Goal: Information Seeking & Learning: Learn about a topic

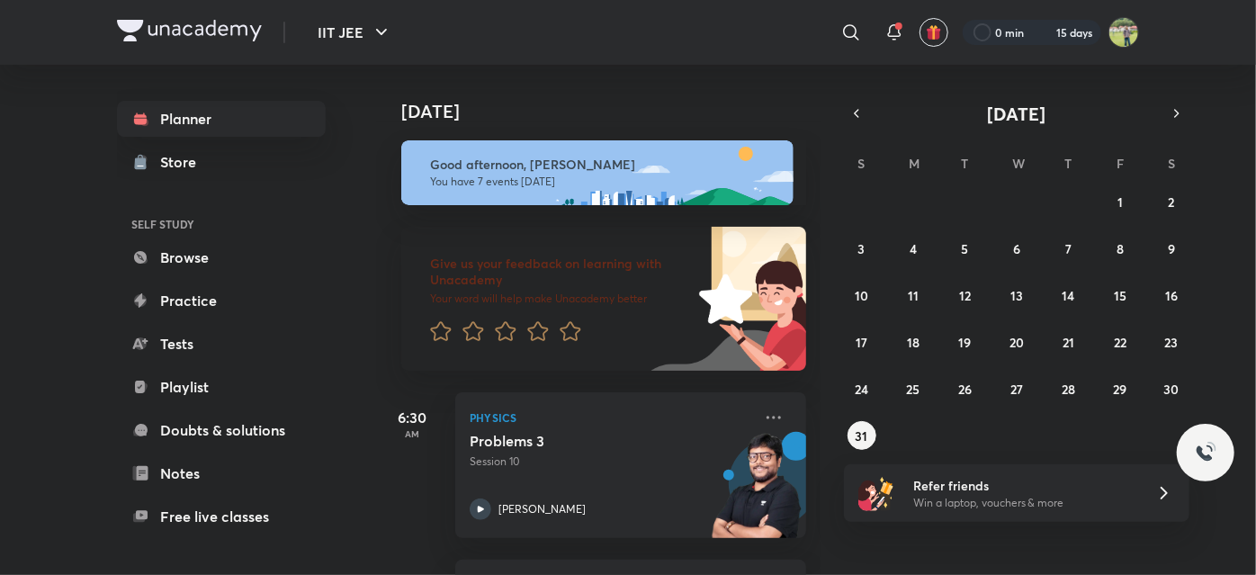
scroll to position [779, 0]
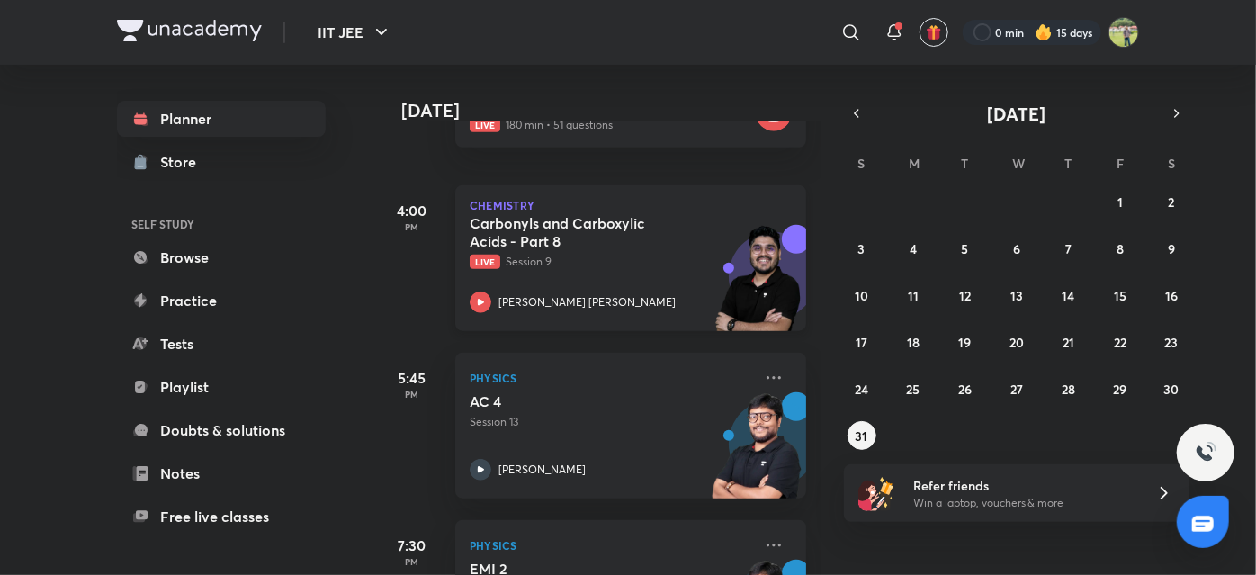
click at [655, 270] on div "Carbonyls and Carboxylic Acids - Part 8 Live Session 9 [PERSON_NAME] [PERSON_NA…" at bounding box center [611, 263] width 282 height 99
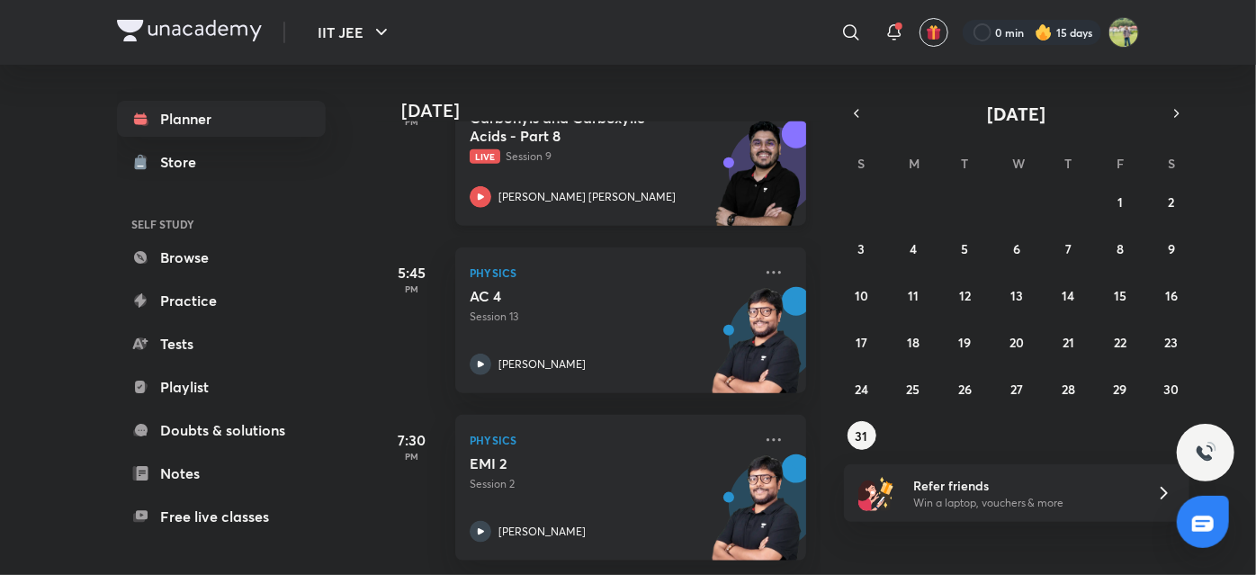
scroll to position [896, 0]
